Goal: Browse casually

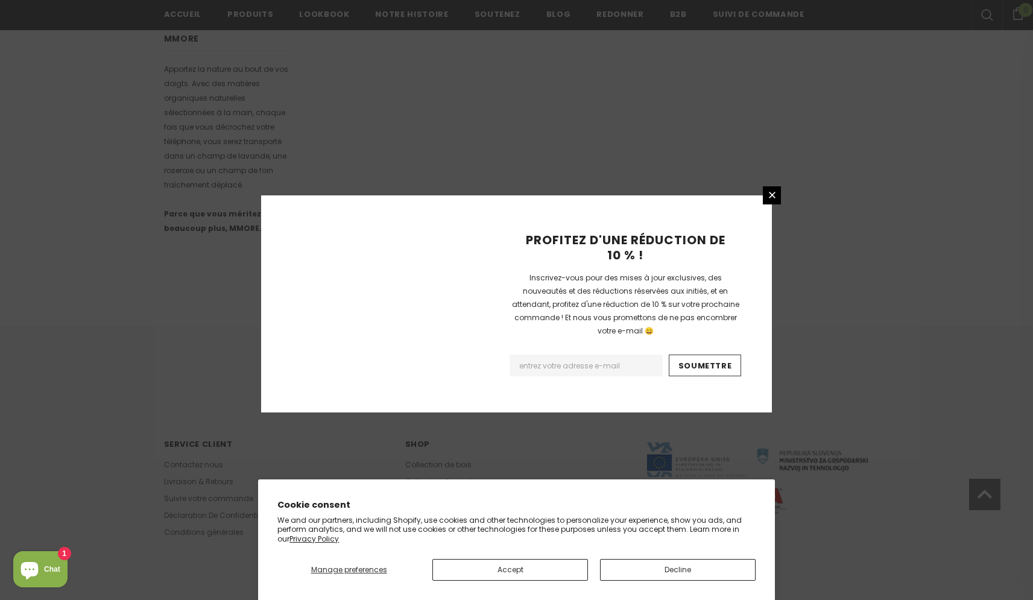
scroll to position [665, 0]
